Goal: Information Seeking & Learning: Learn about a topic

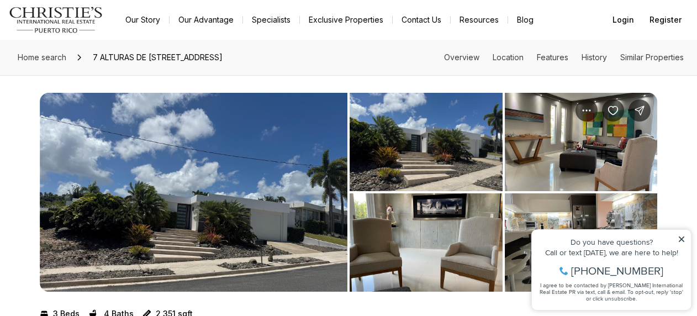
click at [186, 211] on img "View image gallery" at bounding box center [194, 192] width 308 height 199
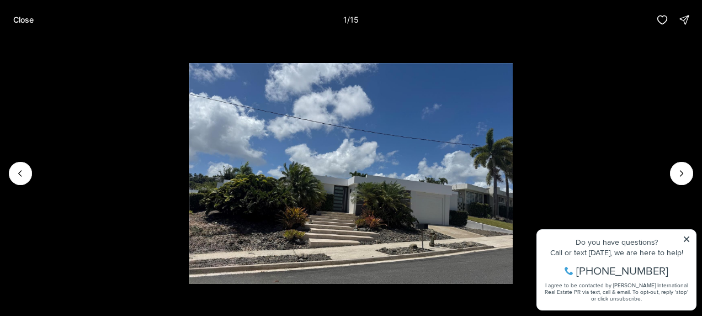
click at [186, 211] on li "1 of 15" at bounding box center [351, 173] width 702 height 267
click at [683, 172] on icon "Next slide" at bounding box center [681, 173] width 11 height 11
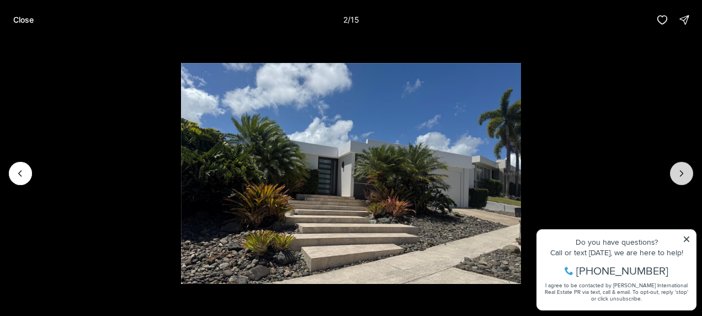
click at [683, 172] on icon "Next slide" at bounding box center [681, 173] width 11 height 11
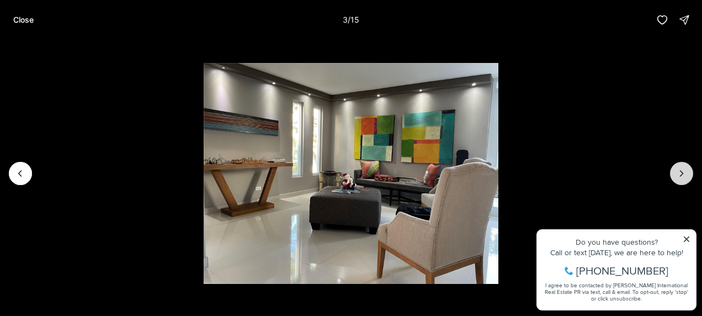
click at [683, 172] on icon "Next slide" at bounding box center [681, 173] width 11 height 11
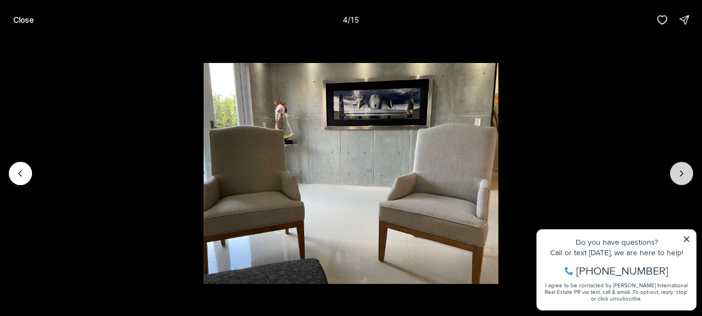
click at [683, 172] on icon "Next slide" at bounding box center [681, 173] width 11 height 11
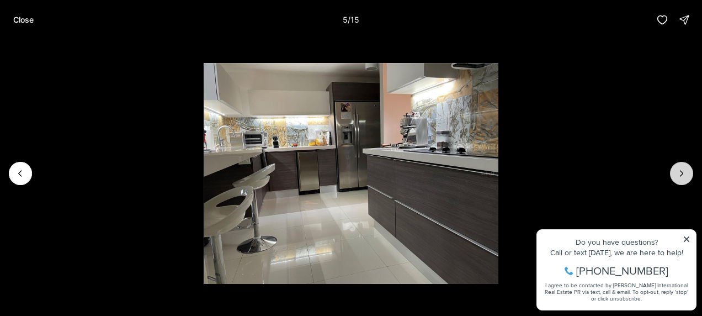
click at [683, 172] on icon "Next slide" at bounding box center [681, 173] width 11 height 11
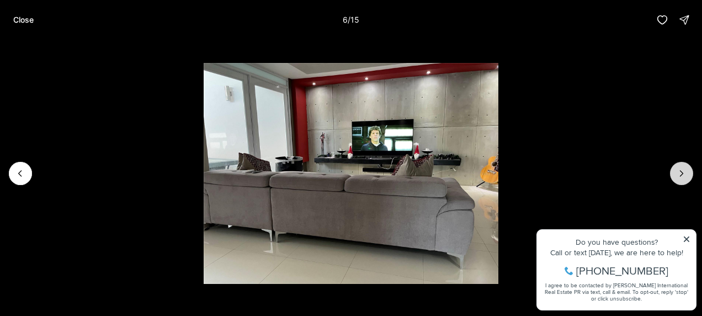
click at [683, 172] on icon "Next slide" at bounding box center [681, 173] width 11 height 11
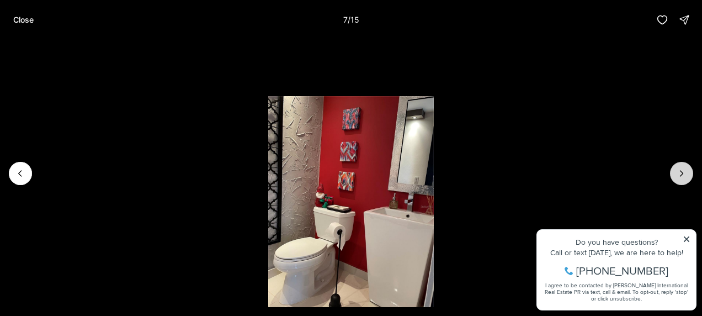
click at [683, 172] on icon "Next slide" at bounding box center [681, 173] width 11 height 11
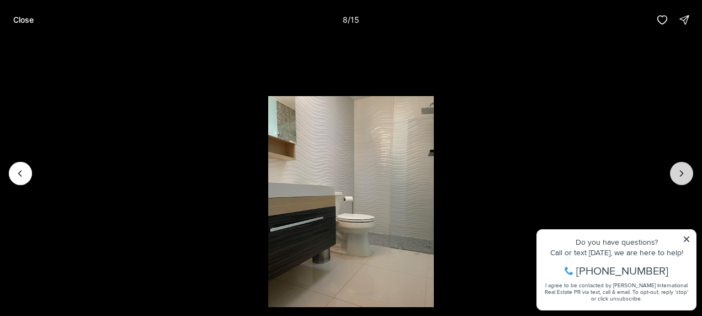
click at [683, 172] on icon "Next slide" at bounding box center [681, 173] width 11 height 11
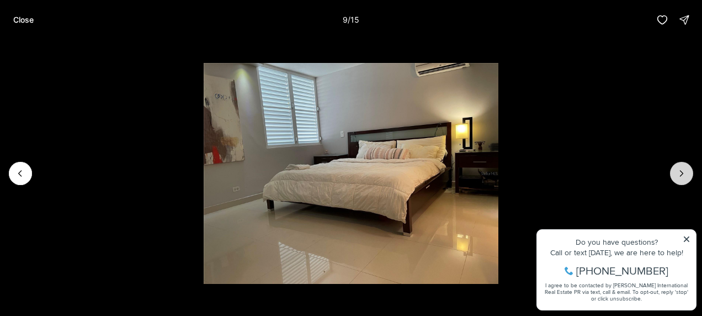
click at [683, 172] on icon "Next slide" at bounding box center [681, 173] width 11 height 11
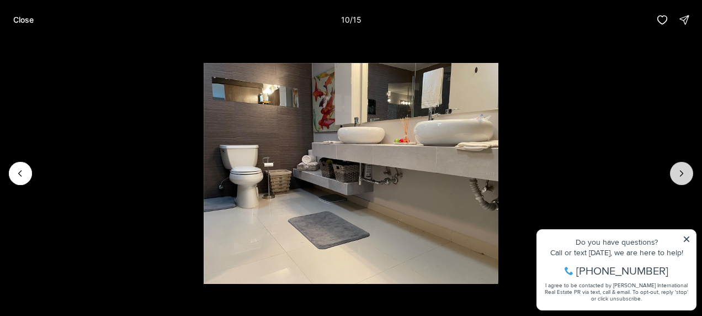
click at [683, 172] on icon "Next slide" at bounding box center [681, 173] width 11 height 11
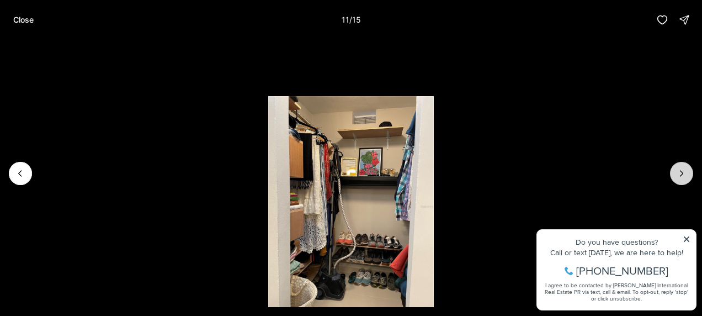
click at [683, 172] on icon "Next slide" at bounding box center [681, 173] width 11 height 11
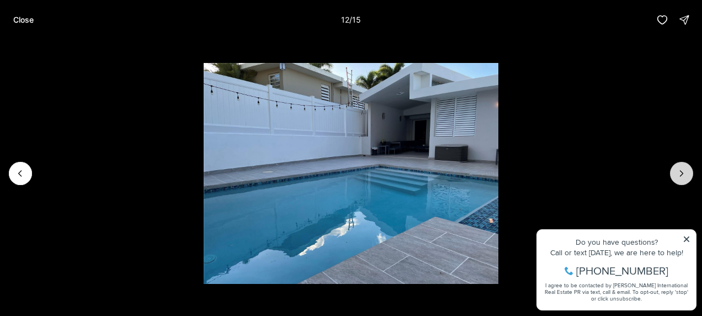
click at [683, 172] on icon "Next slide" at bounding box center [681, 173] width 11 height 11
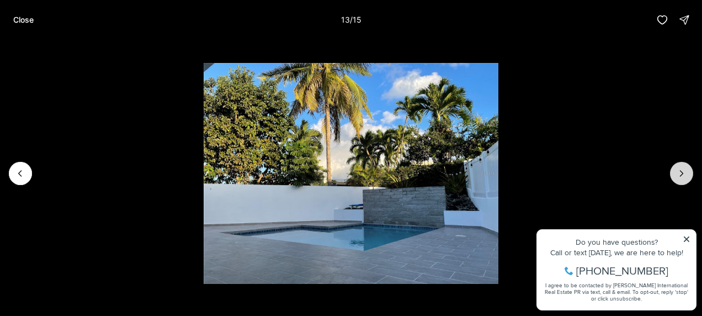
click at [688, 179] on button "Next slide" at bounding box center [681, 173] width 23 height 23
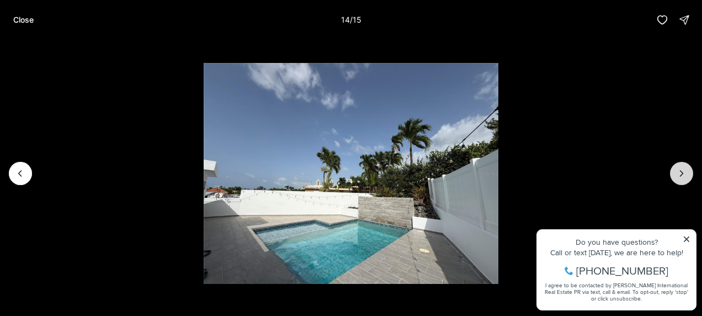
click at [688, 179] on button "Next slide" at bounding box center [681, 173] width 23 height 23
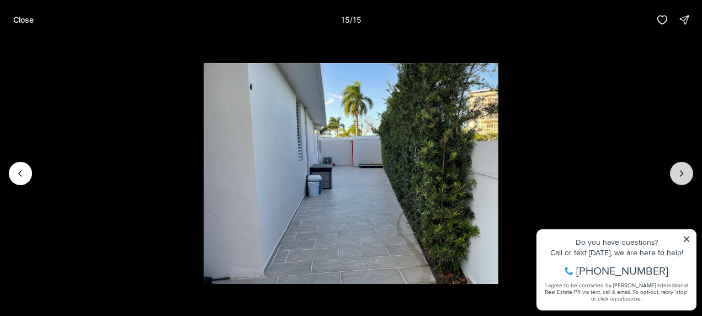
click at [688, 179] on div at bounding box center [681, 173] width 23 height 23
click at [679, 172] on div at bounding box center [681, 173] width 23 height 23
click at [678, 170] on div at bounding box center [681, 173] width 23 height 23
click at [17, 173] on icon "Previous slide" at bounding box center [20, 173] width 11 height 11
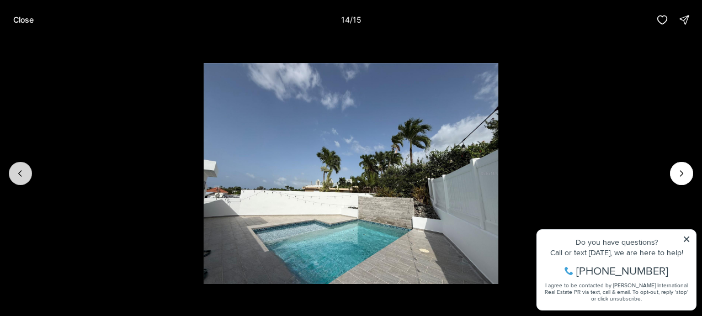
click at [17, 173] on icon "Previous slide" at bounding box center [20, 173] width 11 height 11
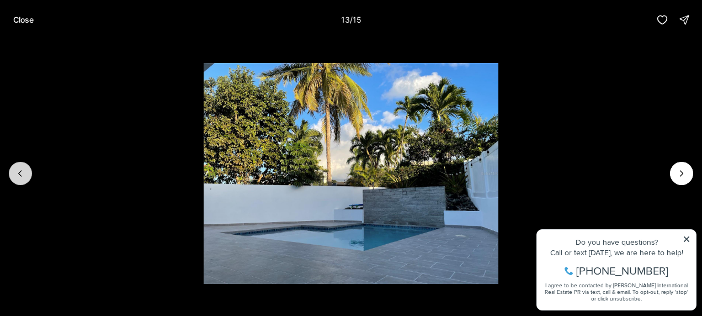
click at [23, 172] on icon "Previous slide" at bounding box center [20, 173] width 11 height 11
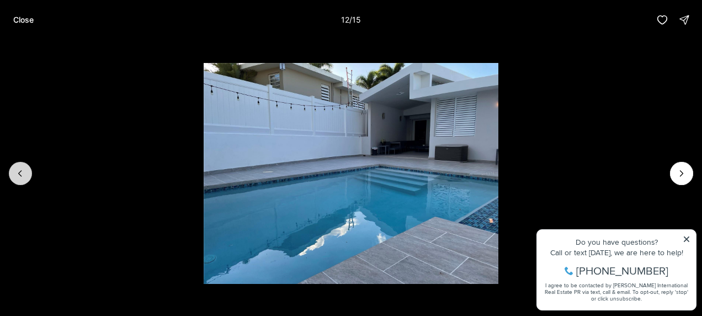
click at [23, 172] on icon "Previous slide" at bounding box center [20, 173] width 11 height 11
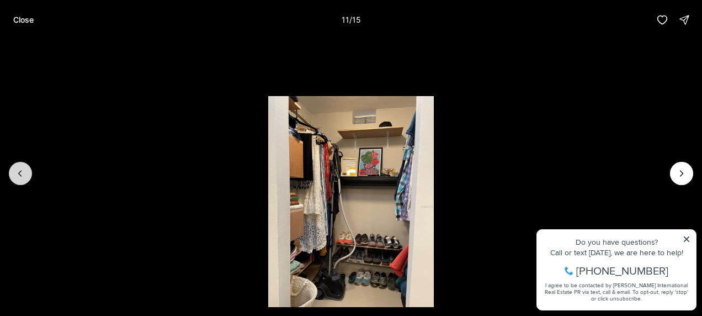
click at [23, 172] on icon "Previous slide" at bounding box center [20, 173] width 11 height 11
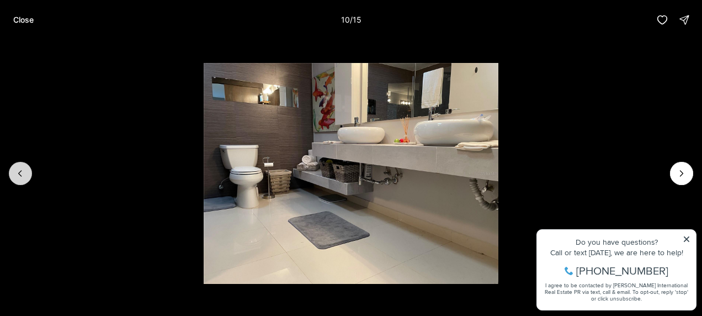
click at [23, 172] on icon "Previous slide" at bounding box center [20, 173] width 11 height 11
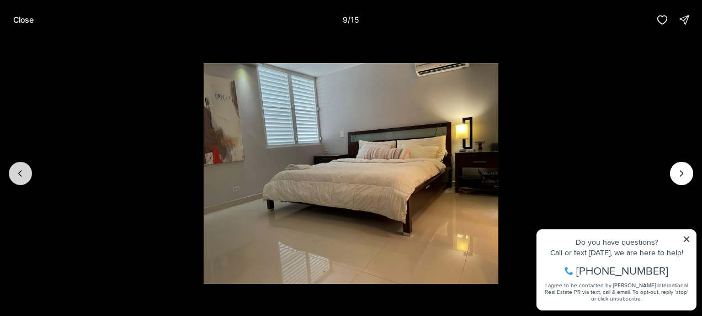
click at [23, 172] on icon "Previous slide" at bounding box center [20, 173] width 11 height 11
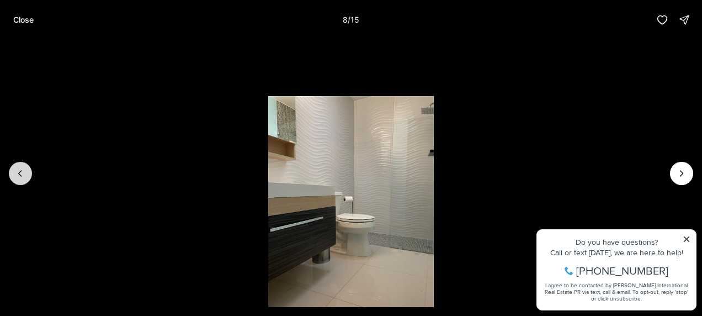
click at [23, 172] on icon "Previous slide" at bounding box center [20, 173] width 11 height 11
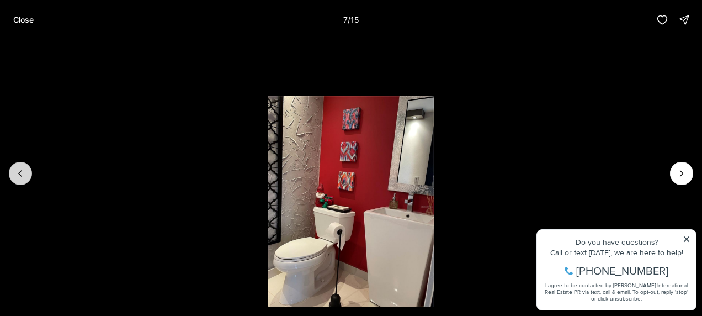
click at [23, 172] on icon "Previous slide" at bounding box center [20, 173] width 11 height 11
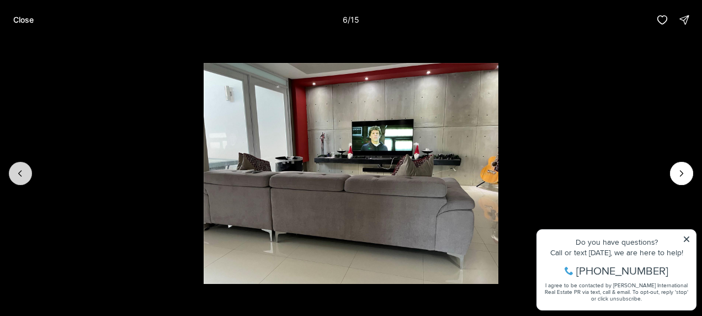
click at [23, 172] on icon "Previous slide" at bounding box center [20, 173] width 11 height 11
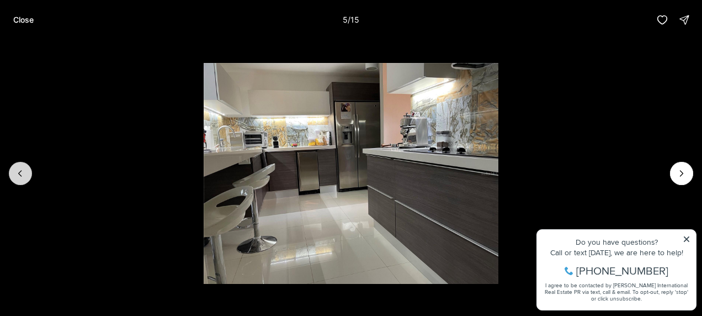
click at [23, 172] on icon "Previous slide" at bounding box center [20, 173] width 11 height 11
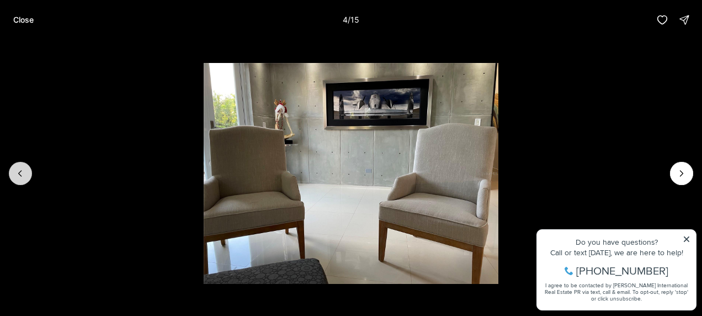
click at [23, 172] on icon "Previous slide" at bounding box center [20, 173] width 11 height 11
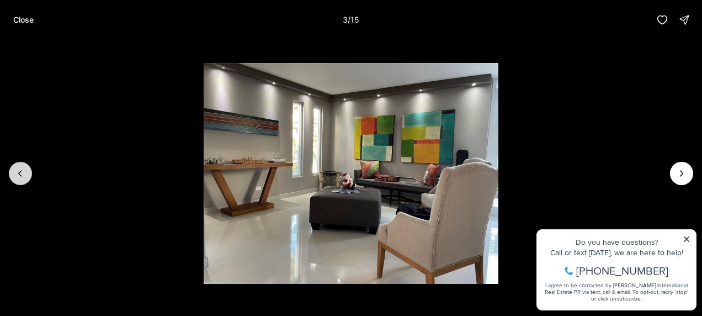
click at [23, 172] on icon "Previous slide" at bounding box center [20, 173] width 11 height 11
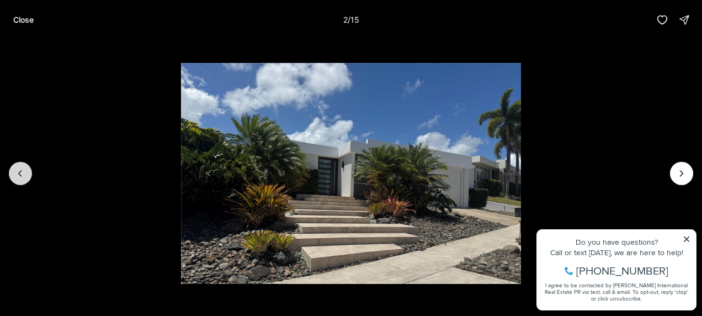
click at [23, 172] on icon "Previous slide" at bounding box center [20, 173] width 11 height 11
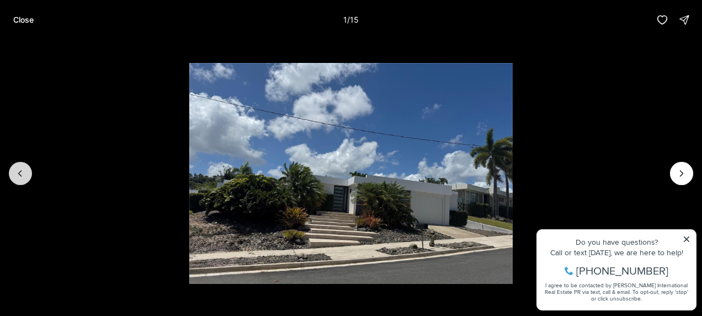
click at [23, 172] on div at bounding box center [20, 173] width 23 height 23
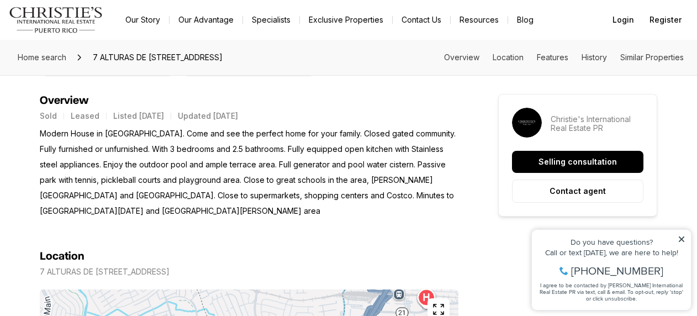
scroll to position [663, 0]
